Goal: Task Accomplishment & Management: Manage account settings

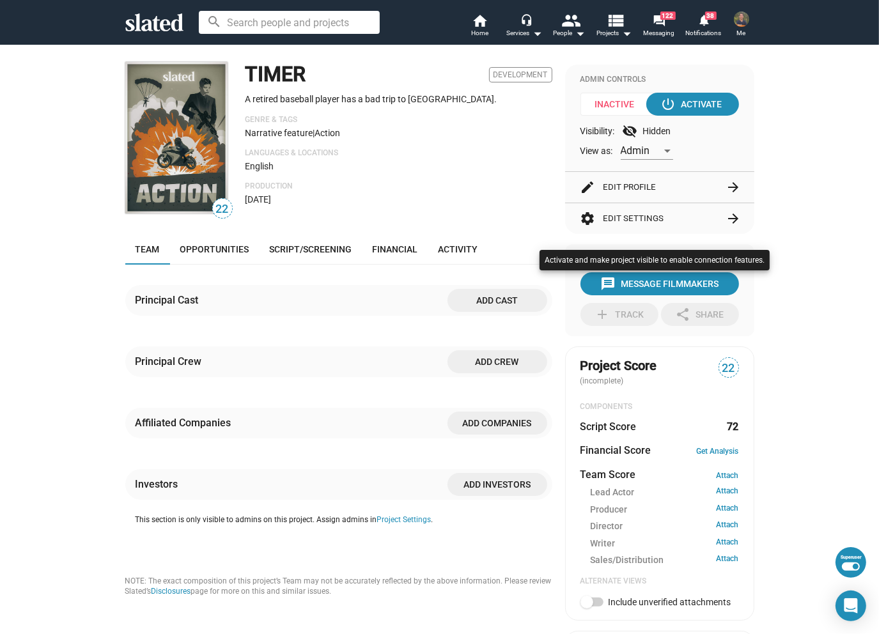
click at [819, 411] on div at bounding box center [439, 317] width 879 height 634
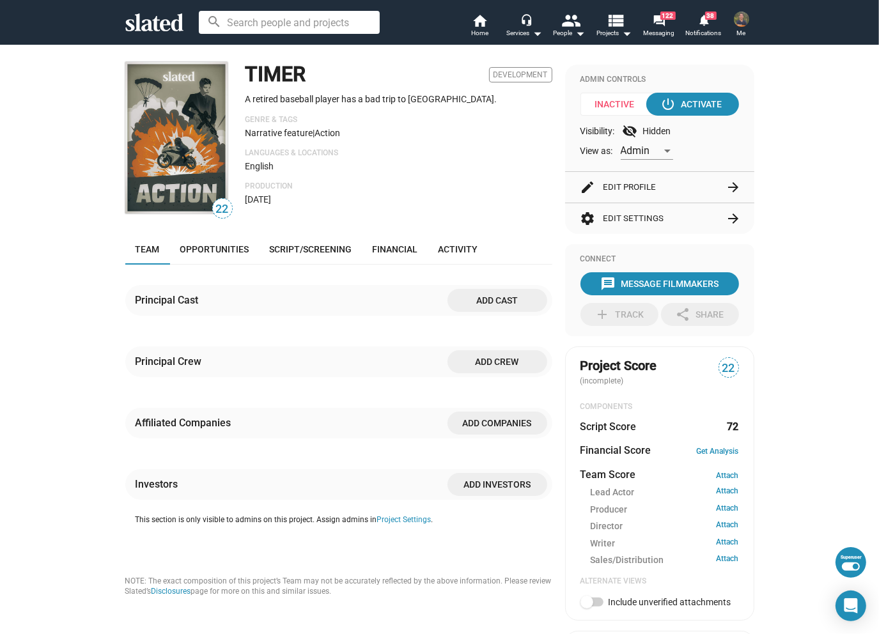
click at [688, 219] on button "settings Edit Settings arrow_forward" at bounding box center [660, 218] width 159 height 31
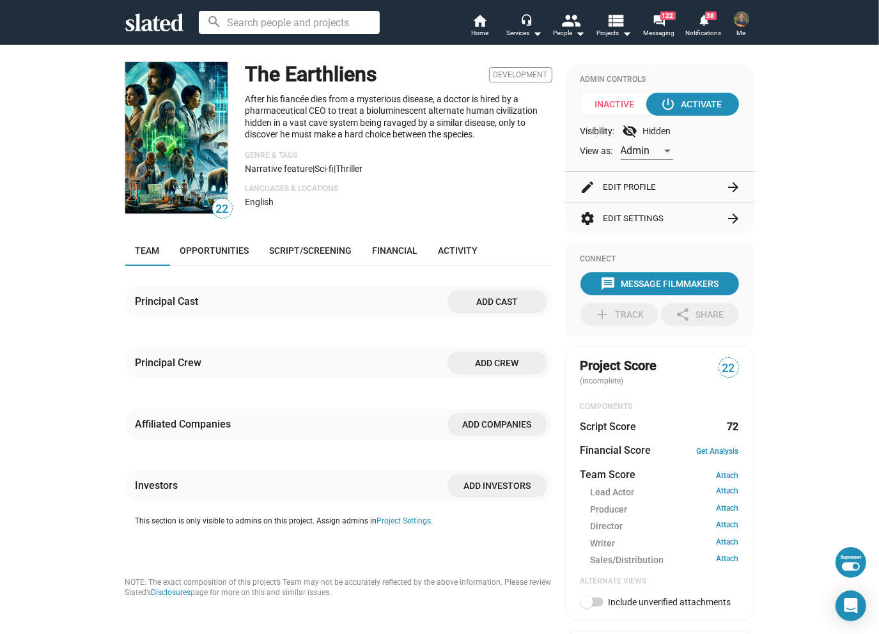
click at [698, 225] on button "settings Edit Settings arrow_forward" at bounding box center [660, 218] width 159 height 31
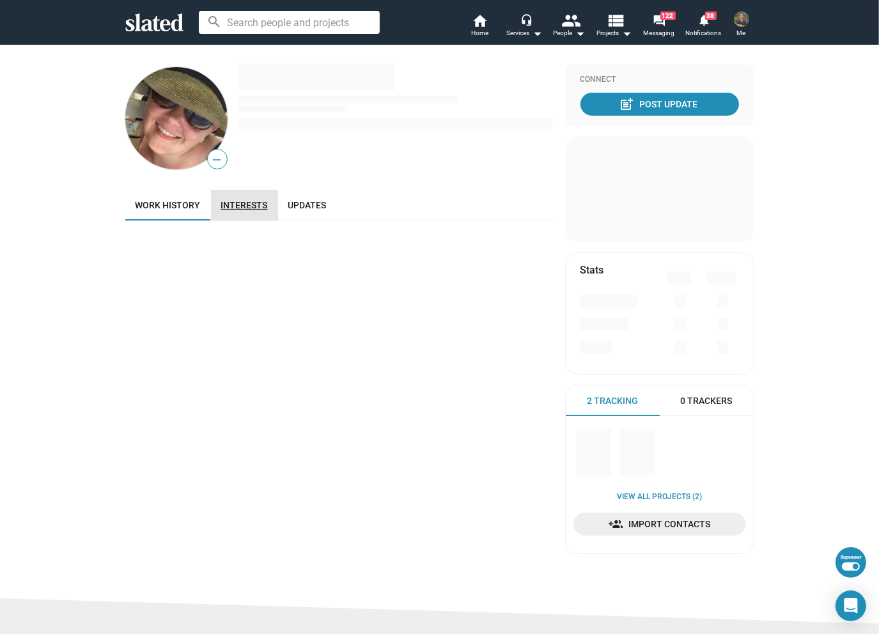
click at [256, 209] on span "Interests" at bounding box center [244, 205] width 47 height 10
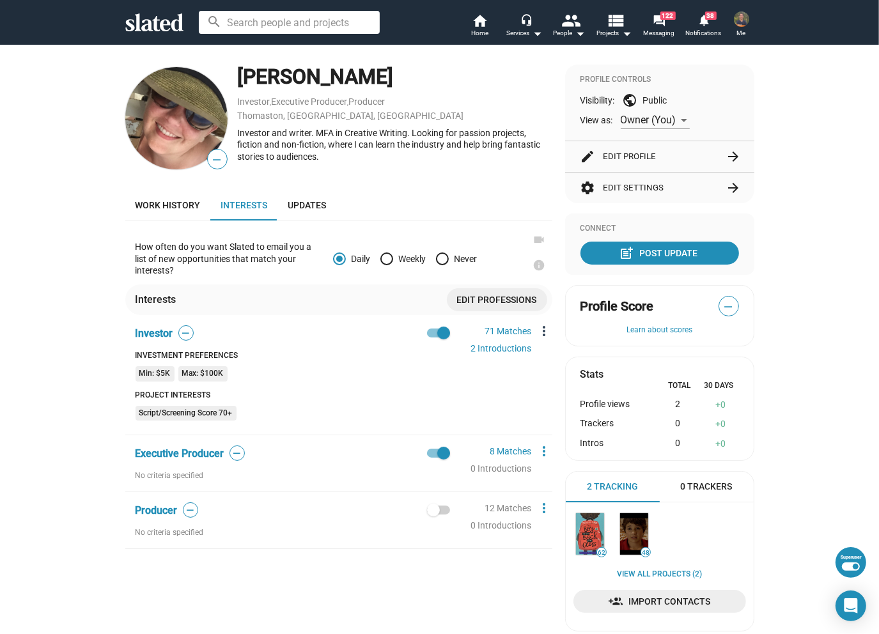
click at [542, 332] on mat-icon "more_vert" at bounding box center [544, 331] width 15 height 15
click at [550, 349] on button "Edit" at bounding box center [568, 354] width 72 height 20
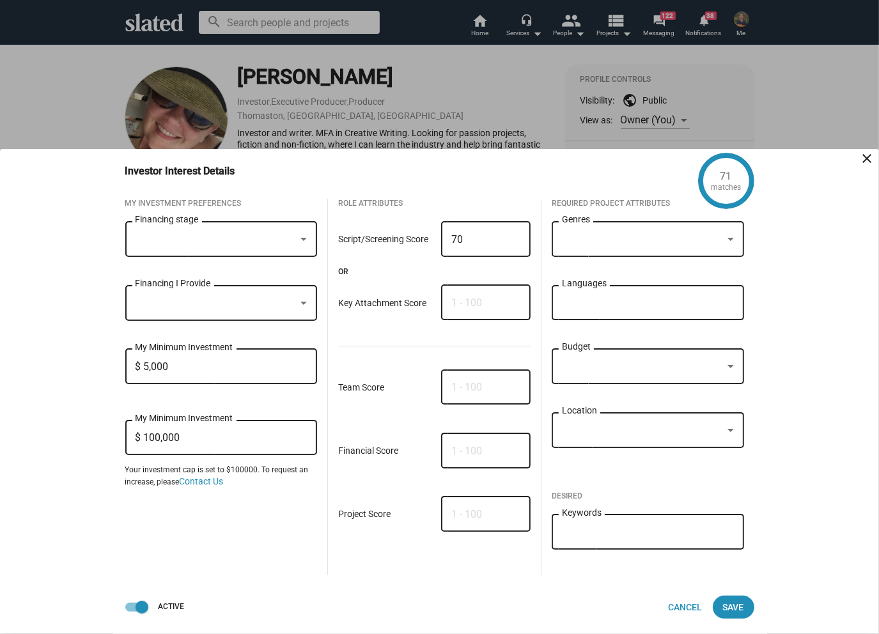
click at [621, 233] on div at bounding box center [642, 239] width 161 height 13
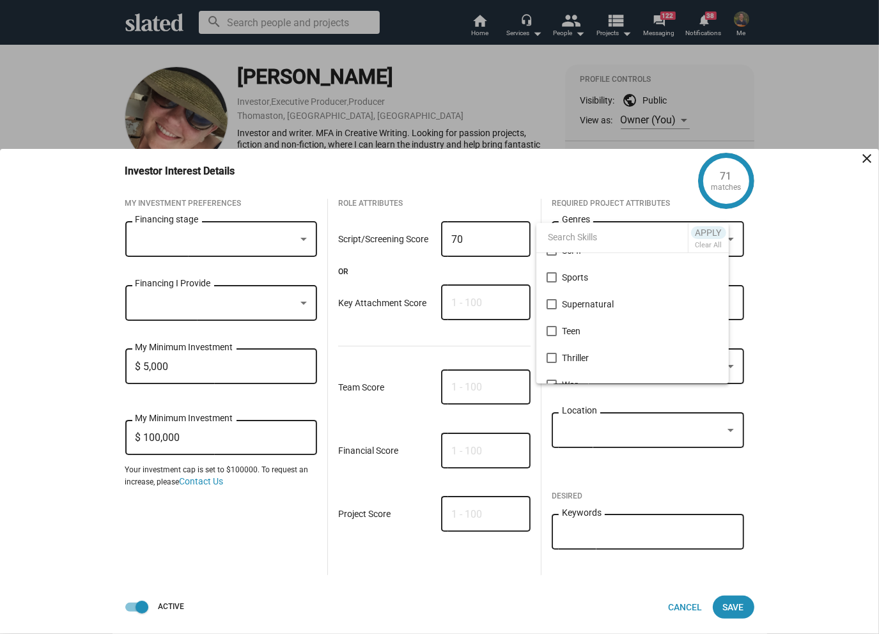
scroll to position [809, 0]
click at [799, 345] on div at bounding box center [439, 317] width 879 height 634
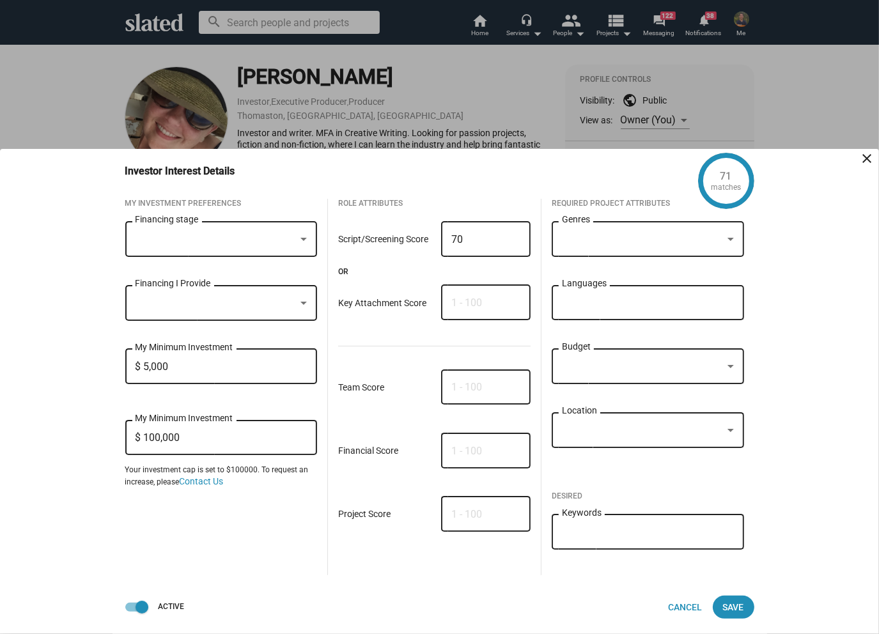
click at [661, 235] on div at bounding box center [642, 239] width 161 height 13
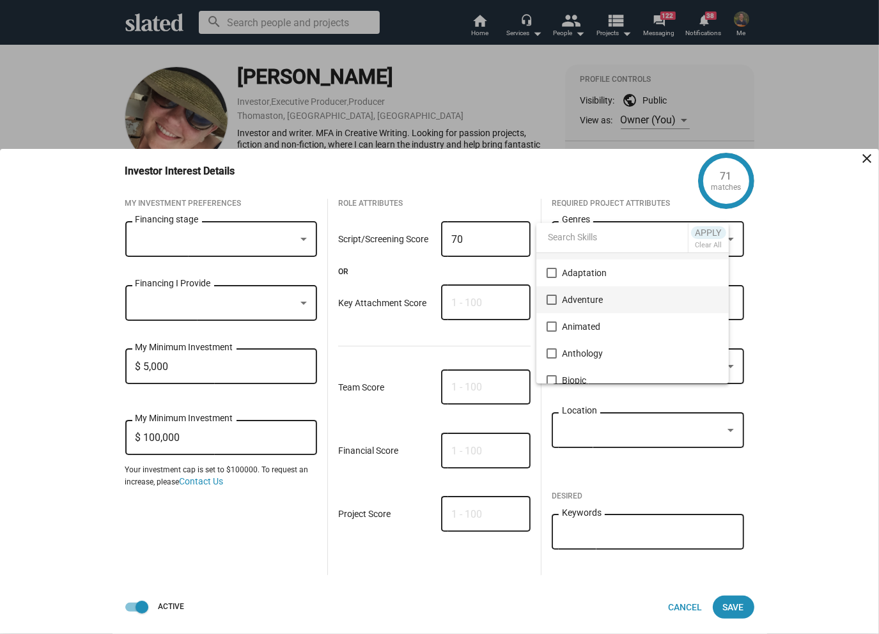
scroll to position [0, 0]
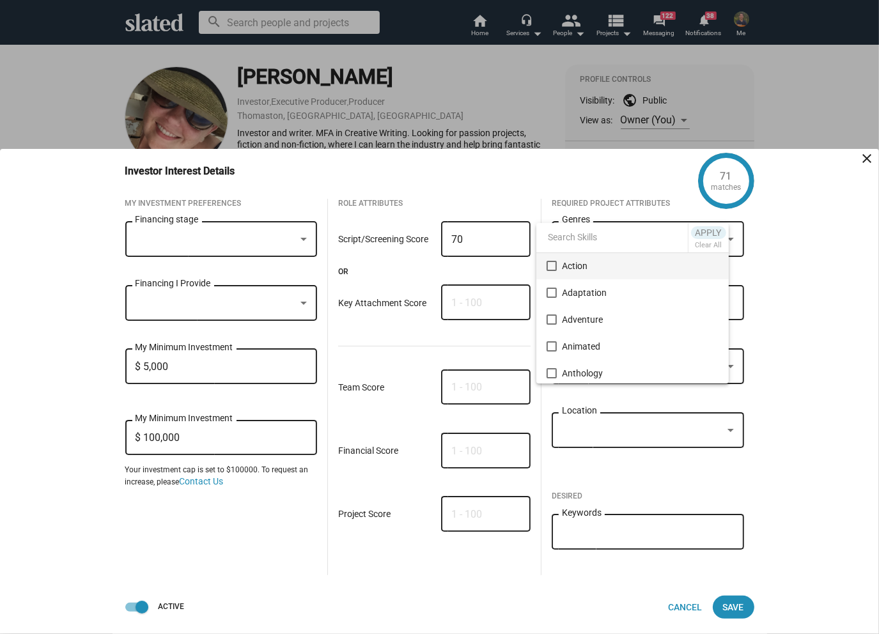
click at [793, 352] on div at bounding box center [439, 317] width 879 height 634
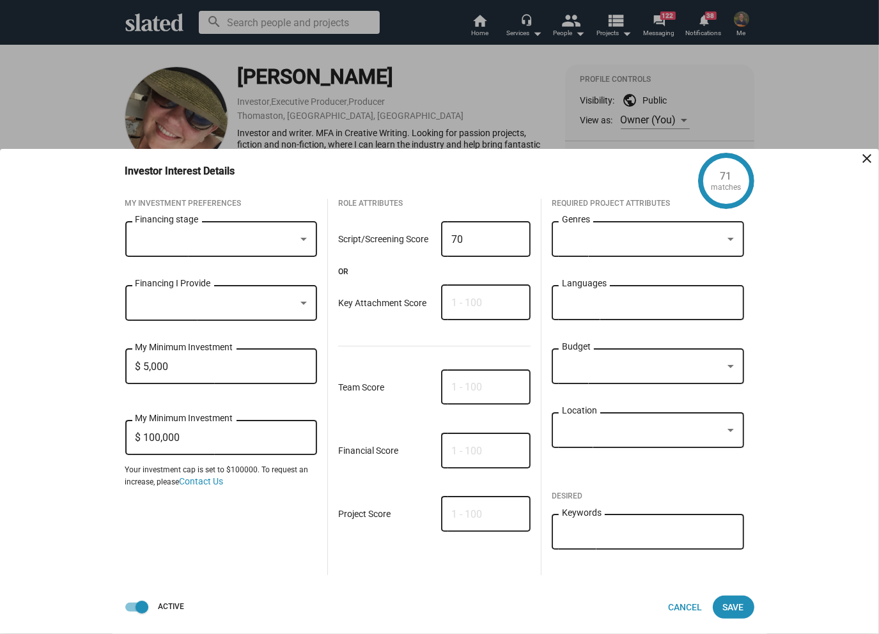
click at [676, 546] on div "Keywords" at bounding box center [648, 531] width 172 height 38
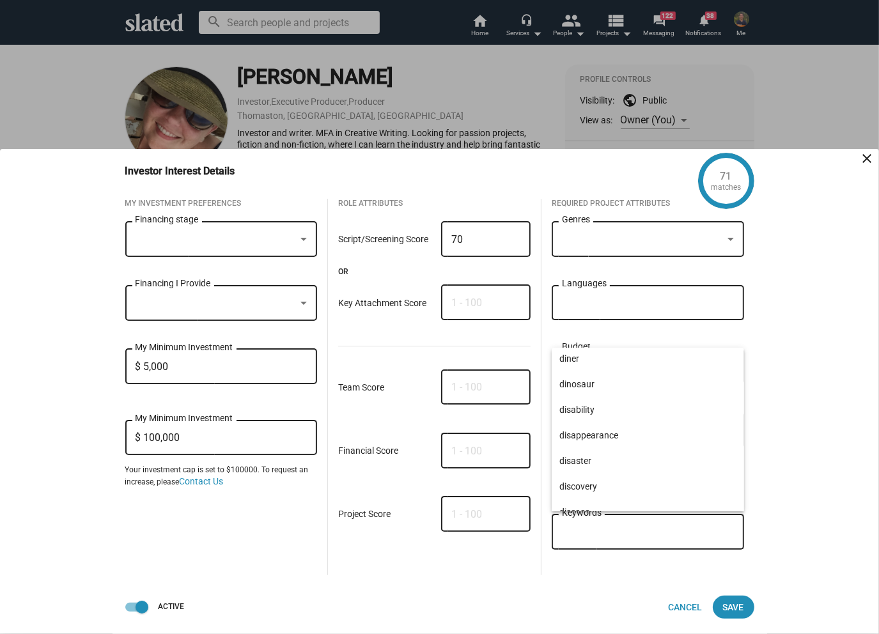
scroll to position [7035, 0]
click at [798, 421] on div "71 matches Investor Interest Details close MY Investment Preferences Financing …" at bounding box center [439, 391] width 879 height 485
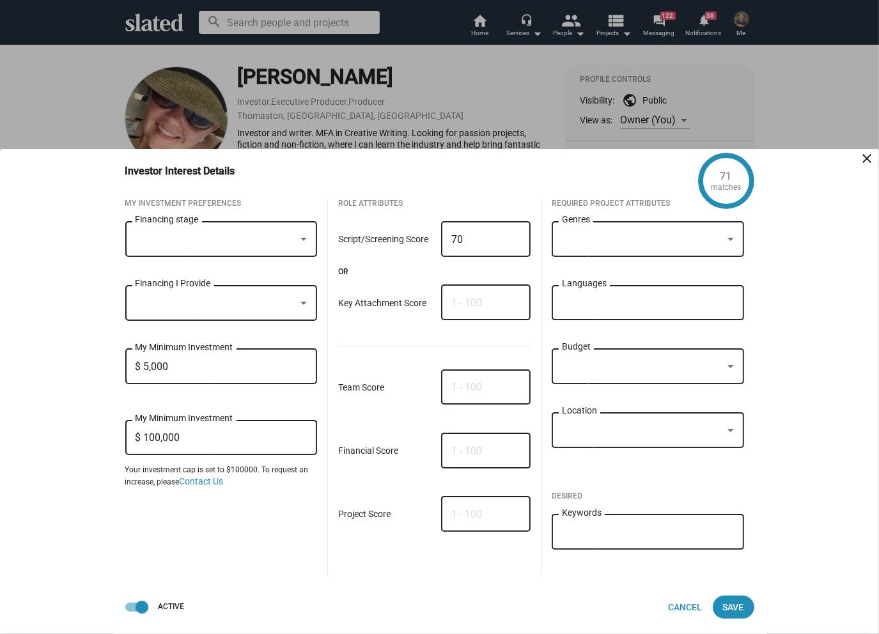
click at [227, 250] on div "Financing stage" at bounding box center [222, 238] width 172 height 38
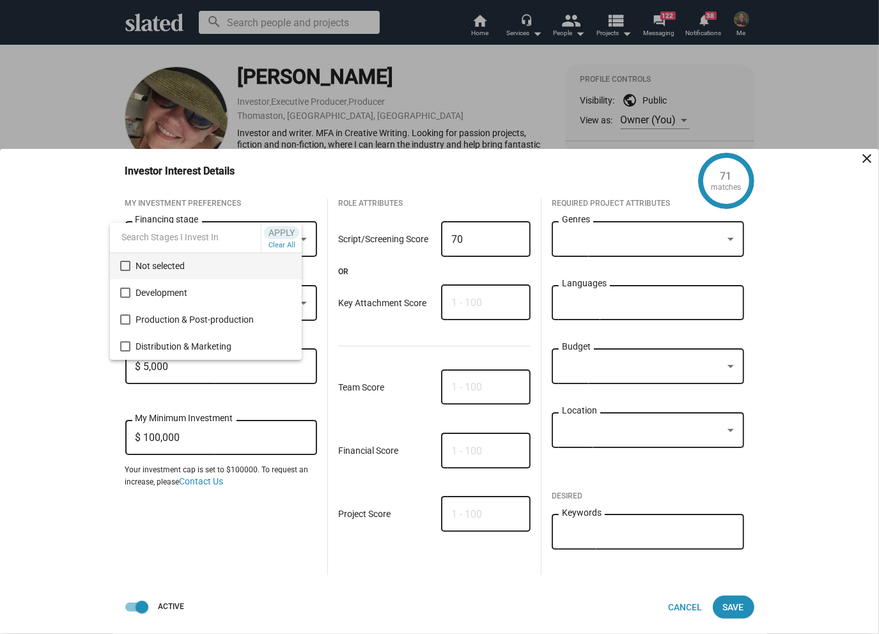
click at [404, 276] on div at bounding box center [439, 317] width 879 height 634
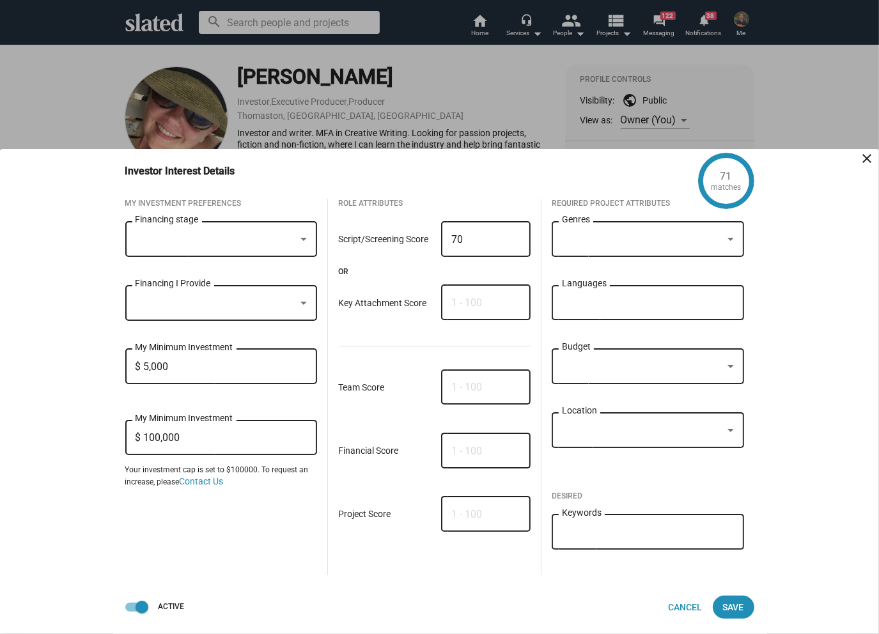
click at [602, 294] on div "Languages" at bounding box center [648, 302] width 172 height 38
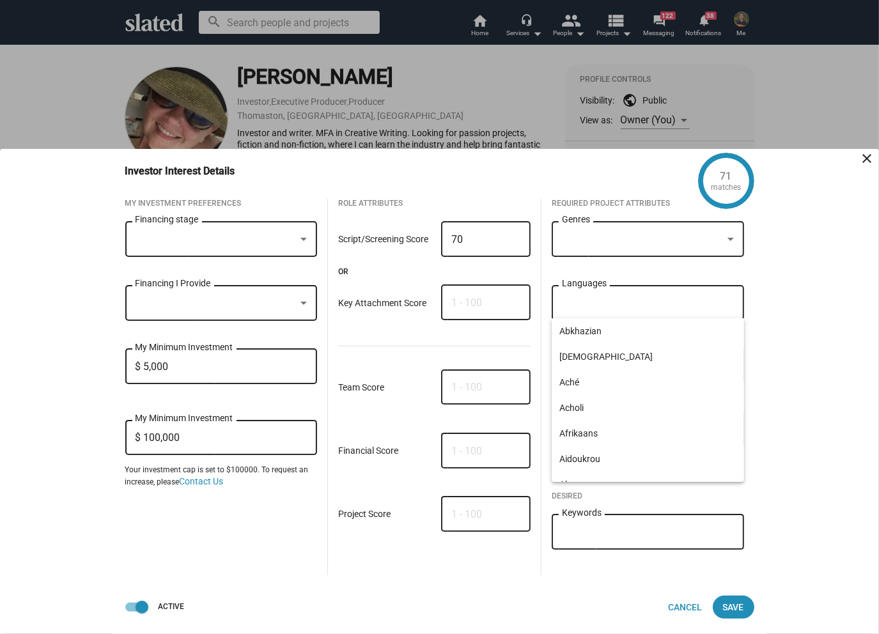
click at [237, 301] on div at bounding box center [216, 303] width 161 height 13
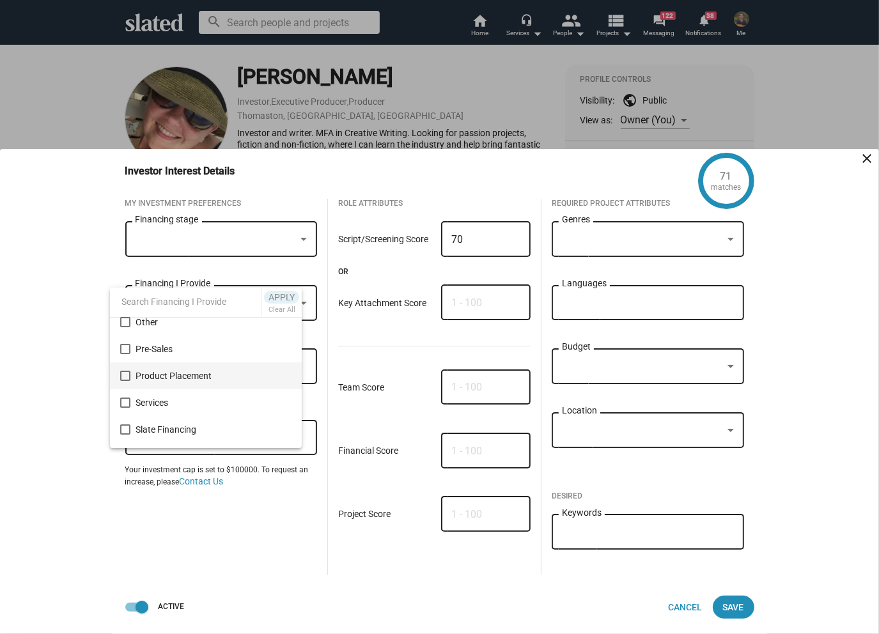
scroll to position [325, 0]
click at [82, 295] on div at bounding box center [439, 317] width 879 height 634
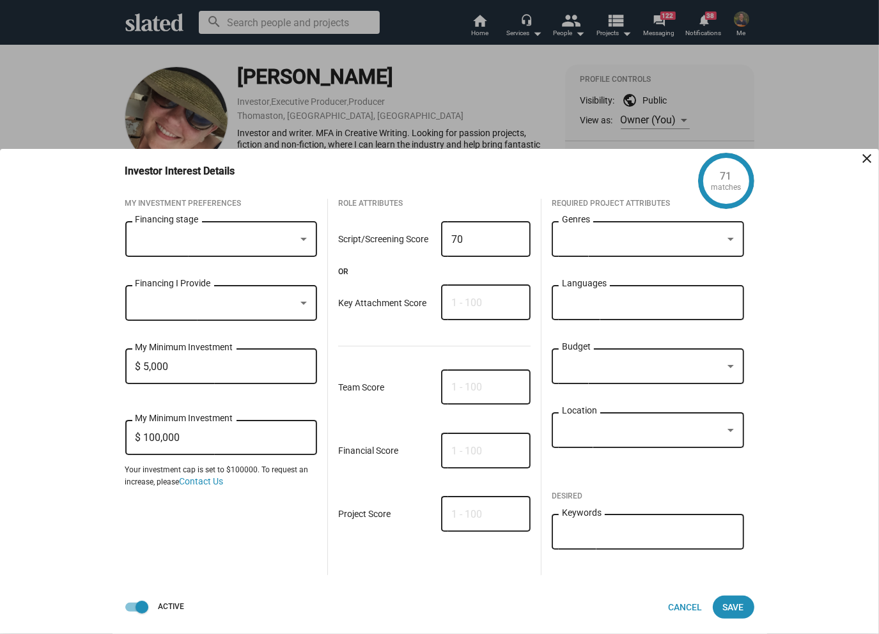
click at [407, 114] on div at bounding box center [439, 317] width 879 height 634
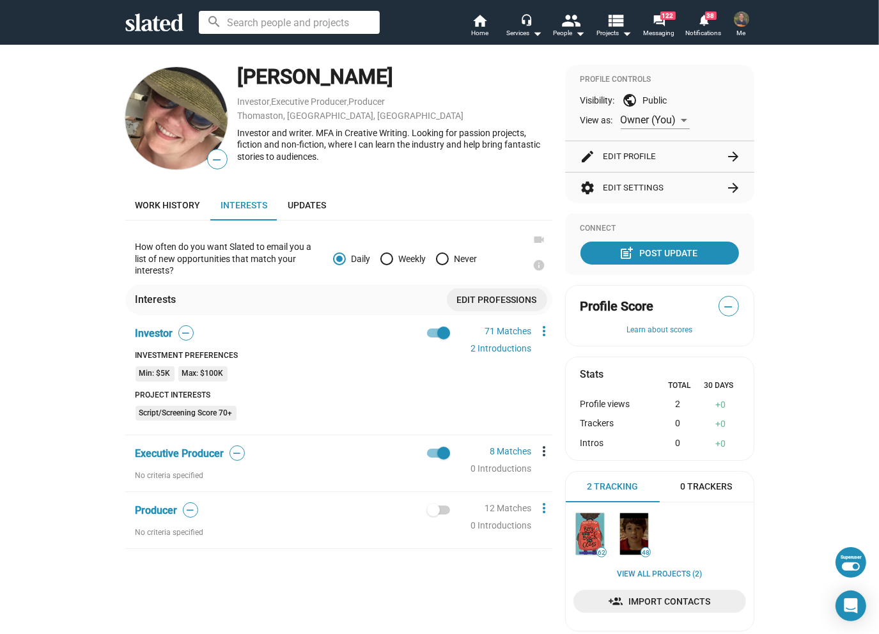
click at [539, 453] on mat-icon "more_vert" at bounding box center [544, 451] width 15 height 15
click at [555, 478] on button "Edit" at bounding box center [568, 474] width 72 height 20
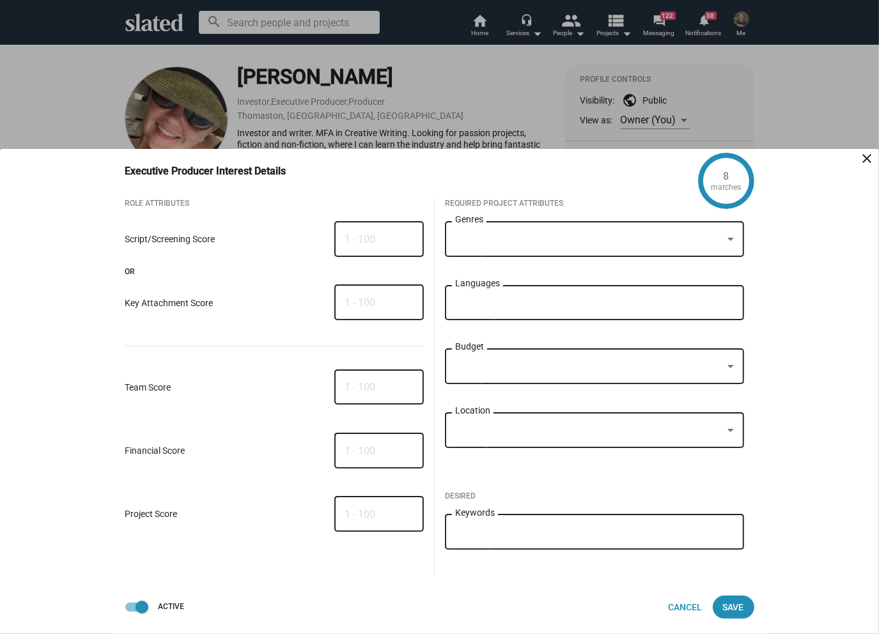
click at [494, 248] on div "Genres" at bounding box center [594, 238] width 279 height 38
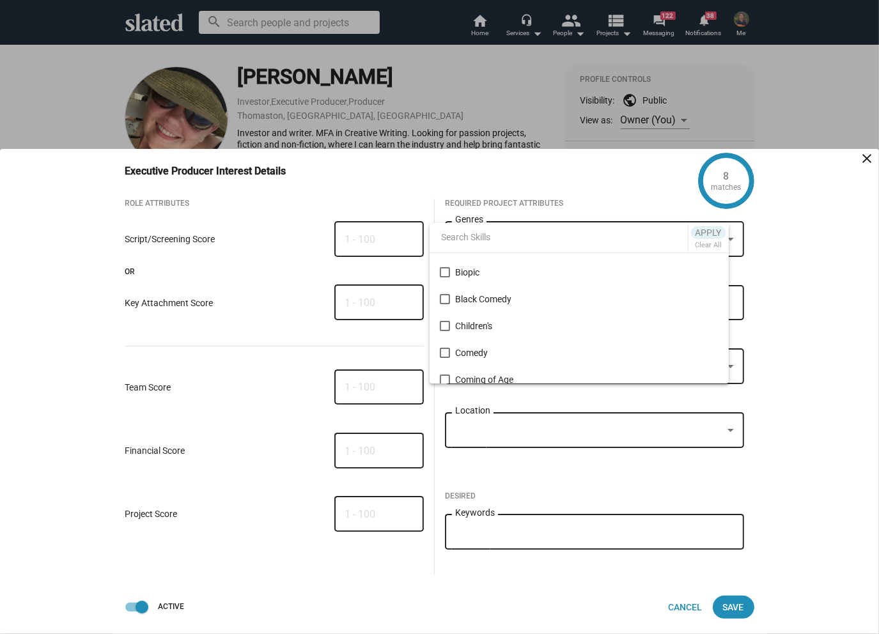
scroll to position [256, 0]
click at [284, 83] on div at bounding box center [439, 317] width 879 height 634
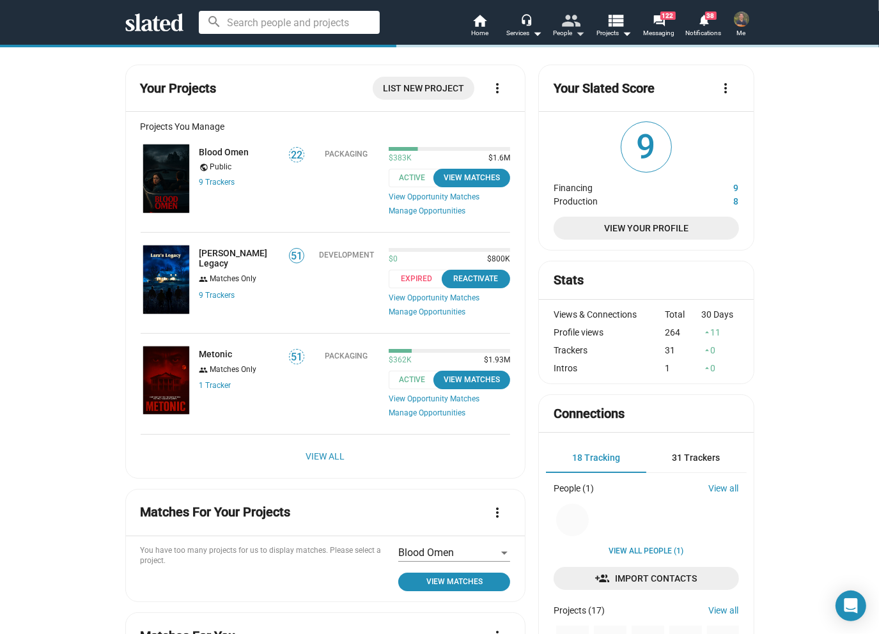
click at [569, 28] on mat-icon "people" at bounding box center [571, 20] width 19 height 19
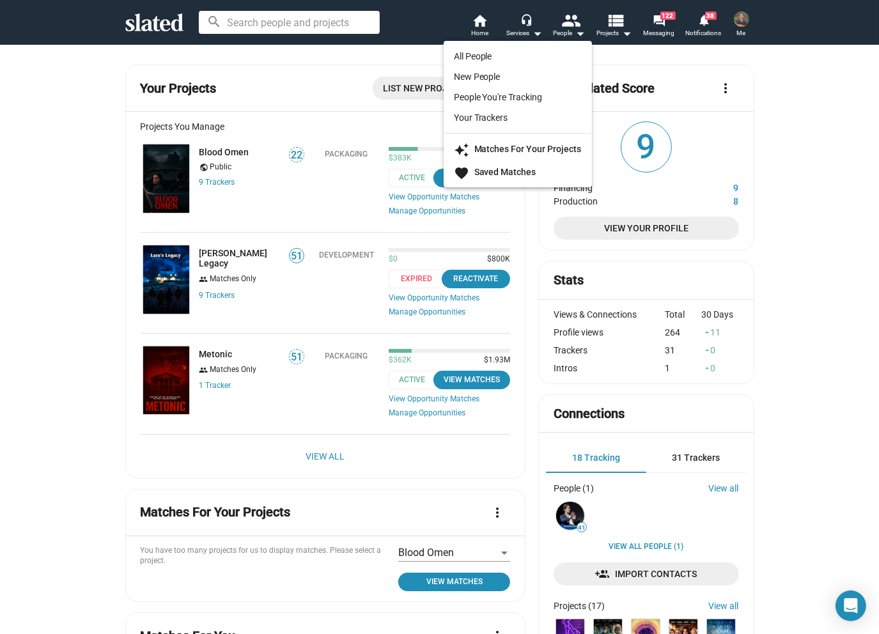
click at [612, 32] on div at bounding box center [439, 317] width 879 height 634
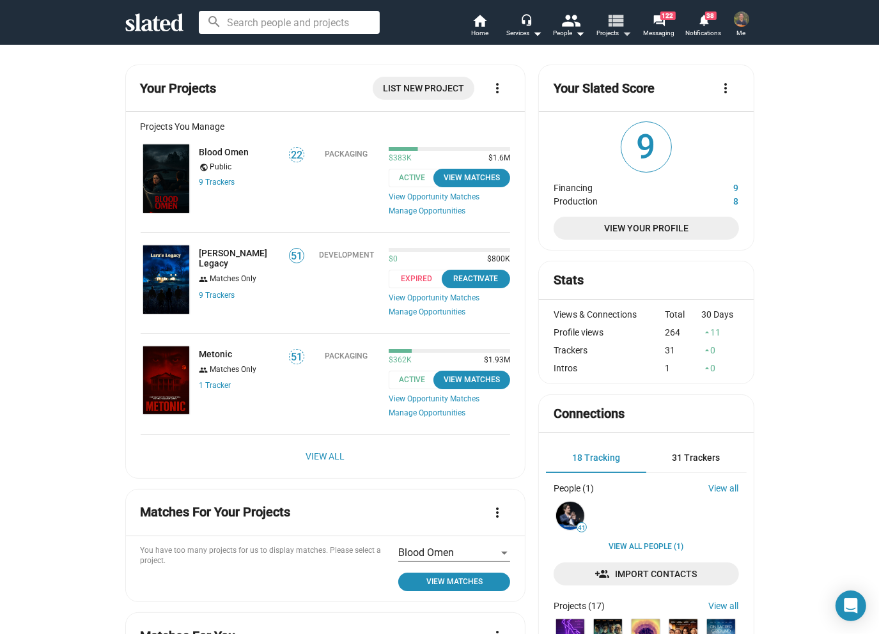
click at [612, 32] on span "Projects arrow_drop_down" at bounding box center [614, 33] width 35 height 15
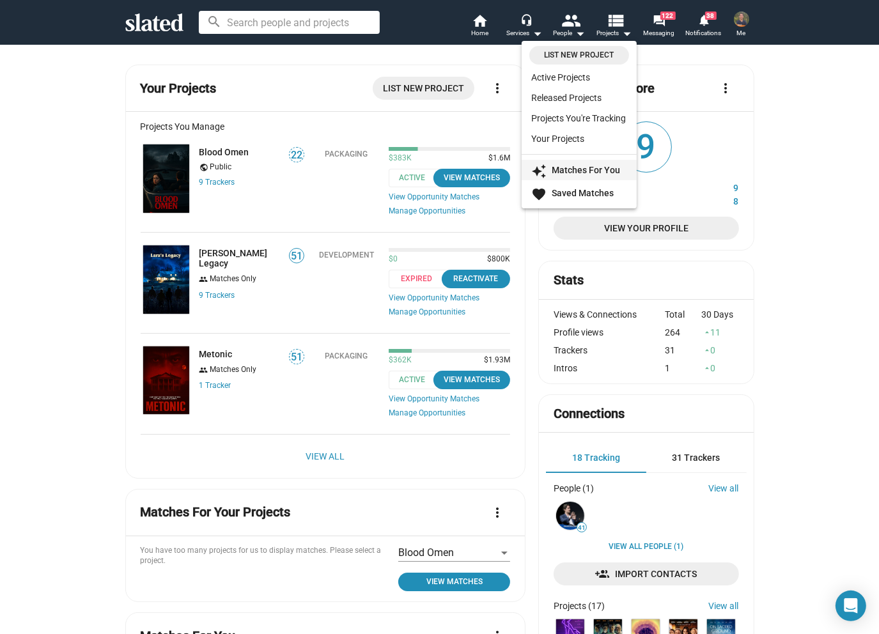
click at [601, 166] on strong "Matches For You" at bounding box center [587, 170] width 68 height 10
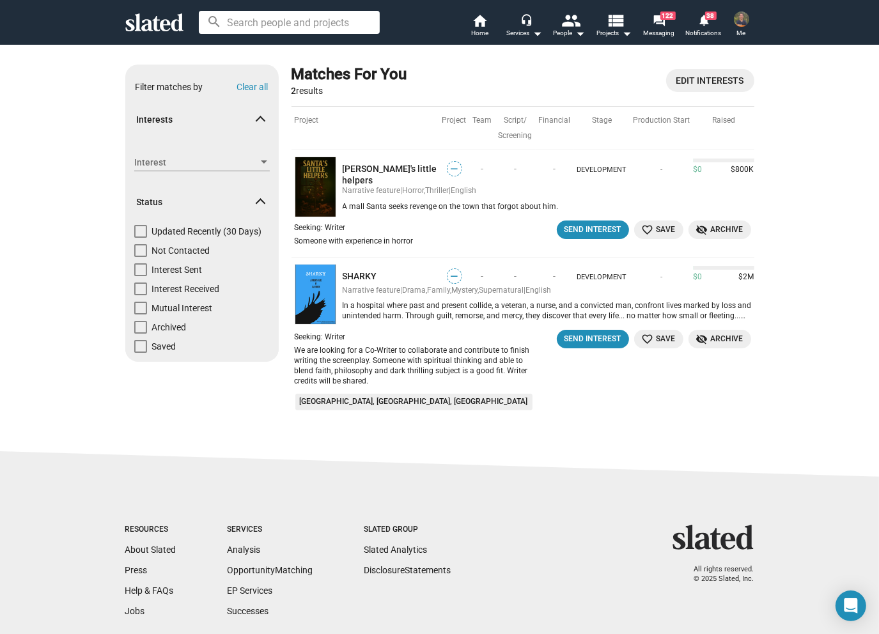
click at [467, 119] on tr "Project Project Team Script/ Screening Financial Stage Production Start Raised" at bounding box center [523, 128] width 463 height 44
click at [212, 164] on span "Interest" at bounding box center [196, 162] width 124 height 13
click at [722, 84] on div at bounding box center [439, 317] width 879 height 634
click at [711, 78] on span "Edit Interests" at bounding box center [711, 80] width 68 height 23
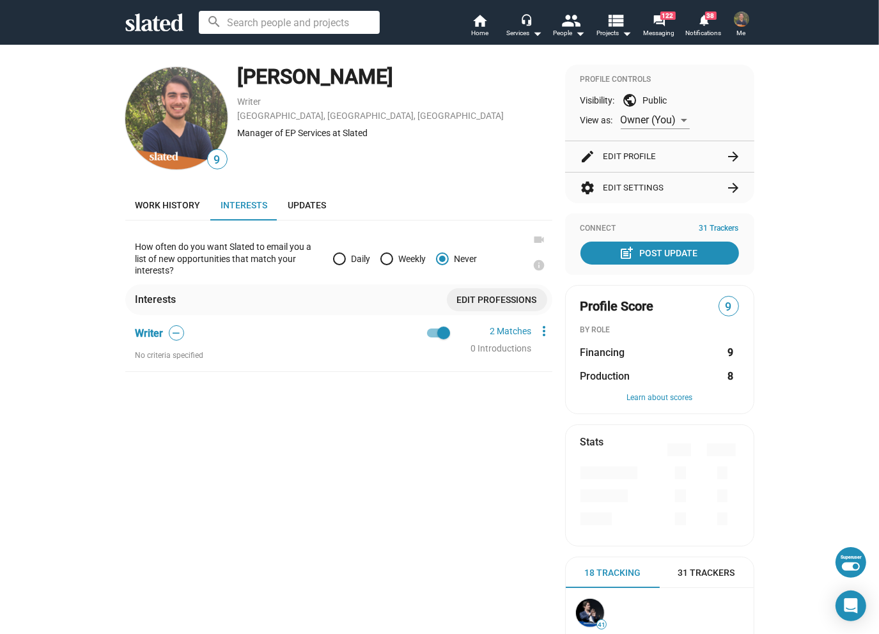
click at [478, 301] on span "Edit professions" at bounding box center [497, 299] width 80 height 23
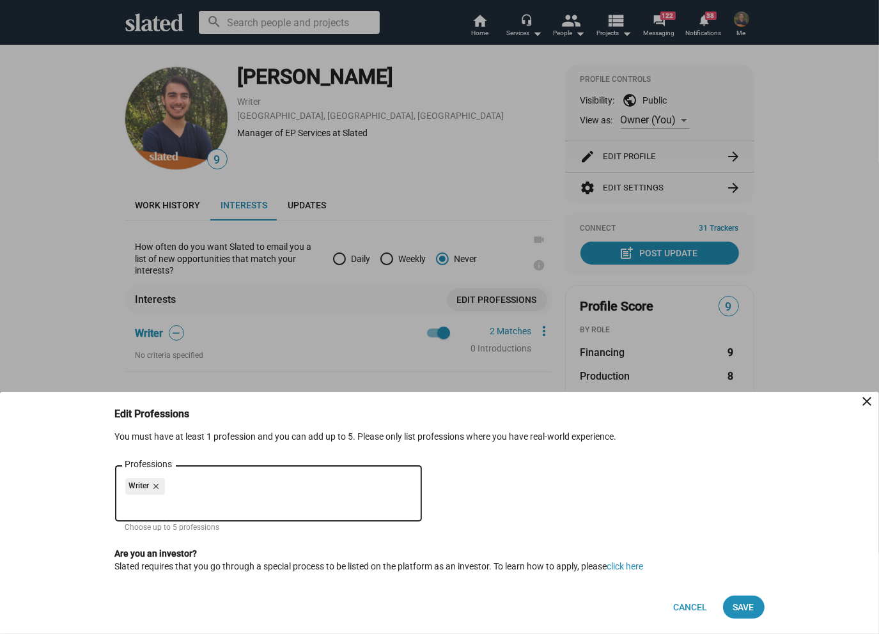
click at [170, 509] on input "Professions" at bounding box center [271, 505] width 287 height 12
click at [690, 607] on span "Cancel" at bounding box center [691, 607] width 34 height 23
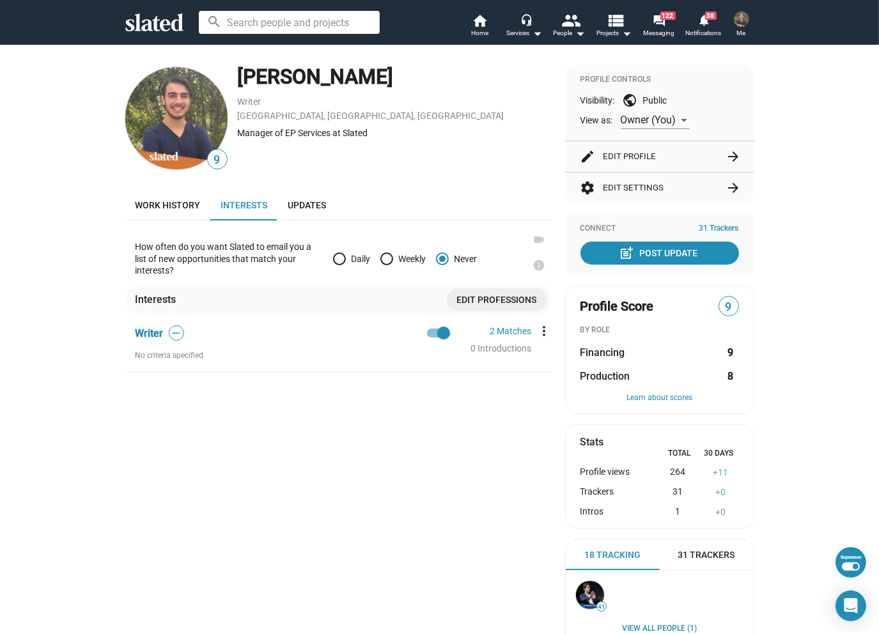
click at [538, 332] on mat-icon "more_vert" at bounding box center [544, 331] width 15 height 15
click at [451, 181] on div at bounding box center [439, 317] width 879 height 634
click at [617, 25] on mat-icon "view_list" at bounding box center [615, 20] width 19 height 19
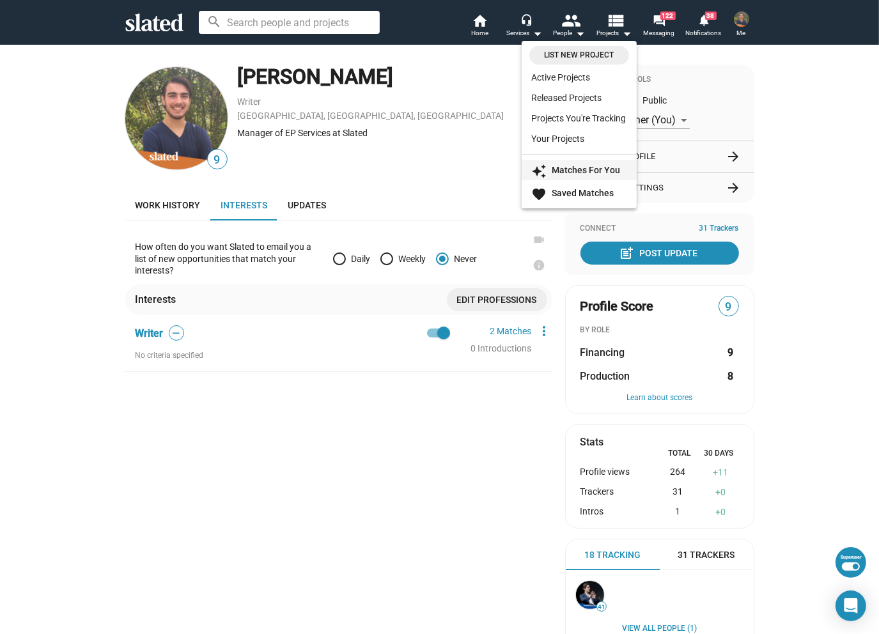
click at [606, 170] on strong "Matches For You" at bounding box center [587, 170] width 68 height 10
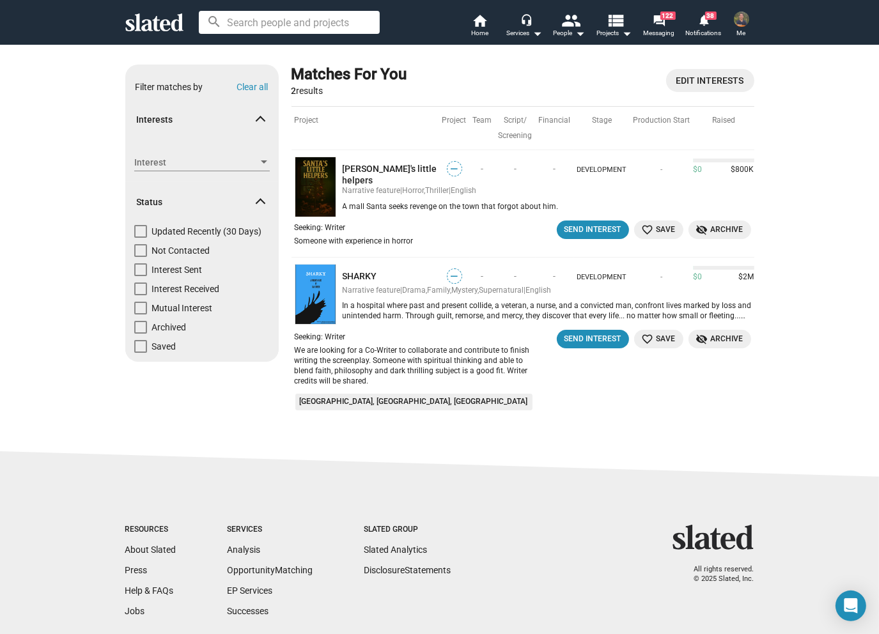
click at [72, 241] on div "Show filters Filter matches by Clear all Interests Interest Interest Status Upd…" at bounding box center [439, 246] width 879 height 404
click at [615, 27] on mat-icon "view_list" at bounding box center [615, 20] width 19 height 19
